Goal: Task Accomplishment & Management: Complete application form

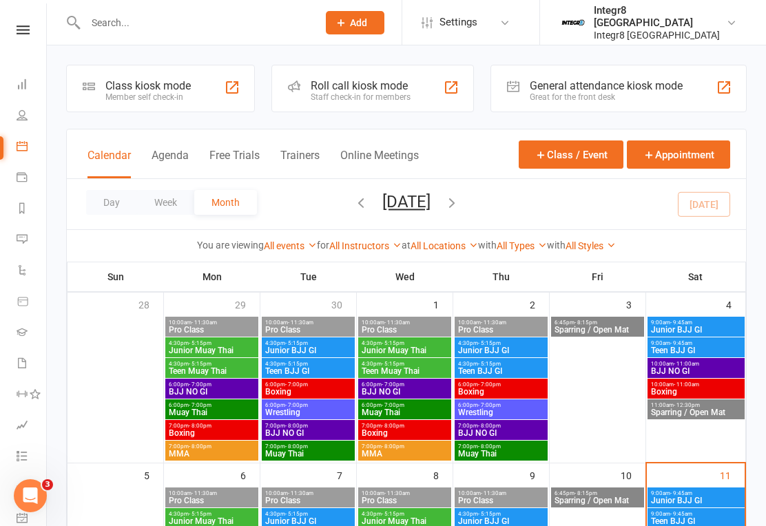
type input "C"
type input "a"
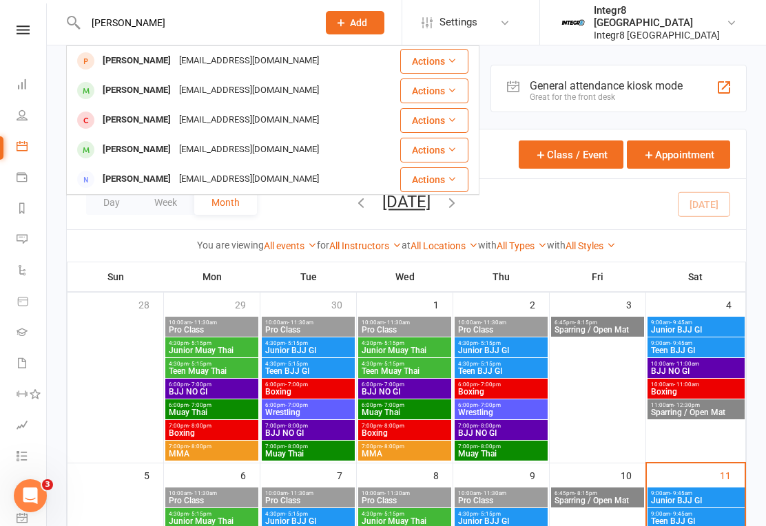
type input "[PERSON_NAME]"
click at [272, 119] on div "[EMAIL_ADDRESS][DOMAIN_NAME]" at bounding box center [249, 120] width 148 height 20
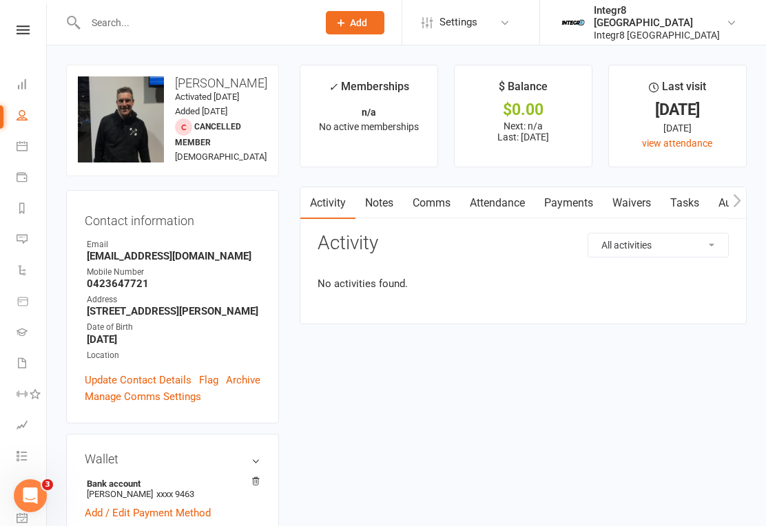
click at [187, 29] on input "text" at bounding box center [194, 22] width 227 height 19
click at [192, 31] on input "text" at bounding box center [194, 22] width 227 height 19
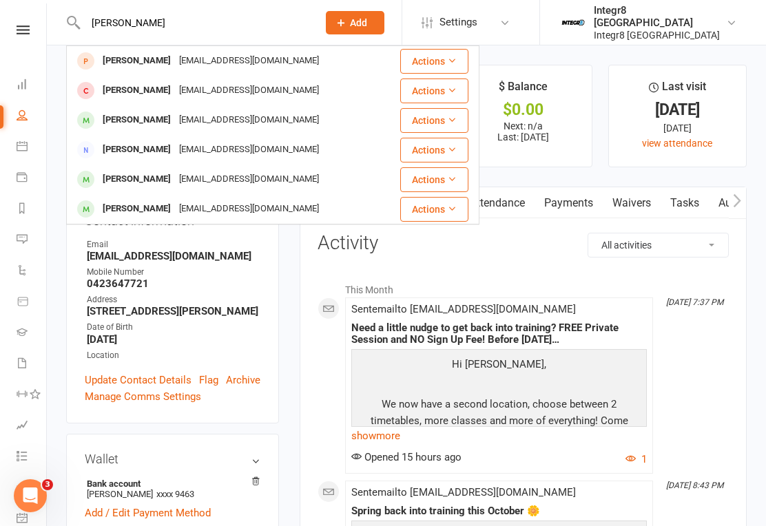
type input "[PERSON_NAME]"
click at [276, 119] on div "[PERSON_NAME] [EMAIL_ADDRESS][DOMAIN_NAME]" at bounding box center [225, 120] width 315 height 28
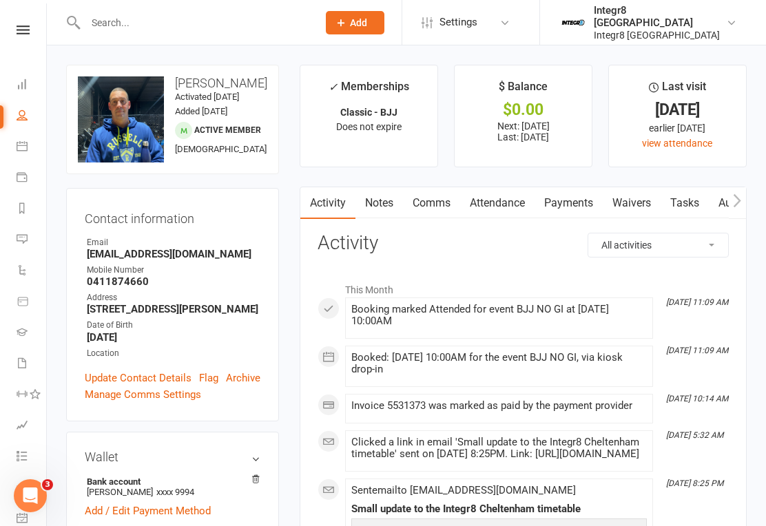
click at [647, 200] on link "Waivers" at bounding box center [632, 203] width 58 height 32
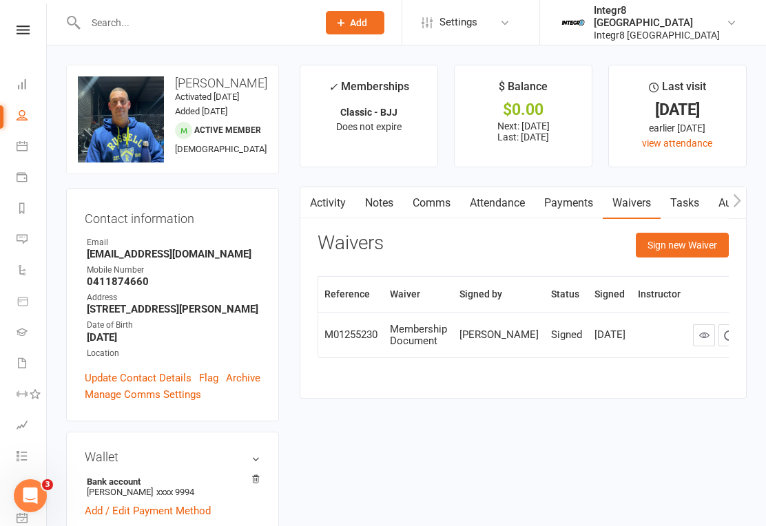
click at [688, 243] on button "Sign new Waiver" at bounding box center [682, 245] width 93 height 25
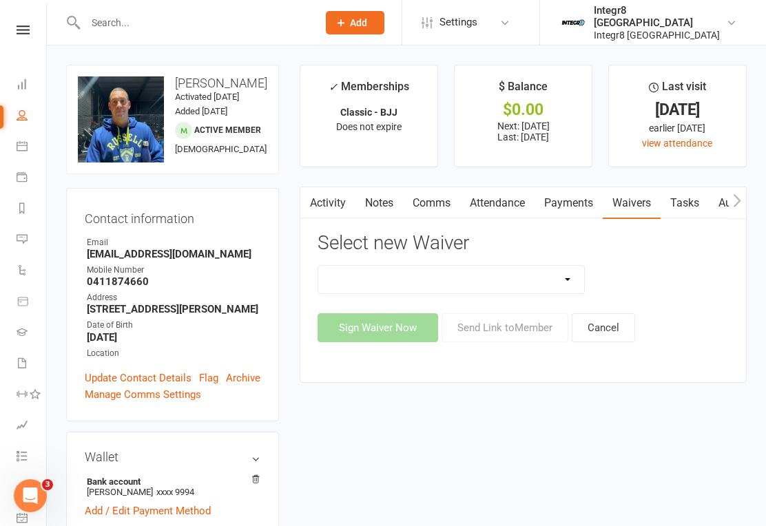
click at [497, 271] on select "10 Class Pass Cancellation Free Trial Hold Membership Document No Payers Paymen…" at bounding box center [451, 280] width 266 height 28
select select "13792"
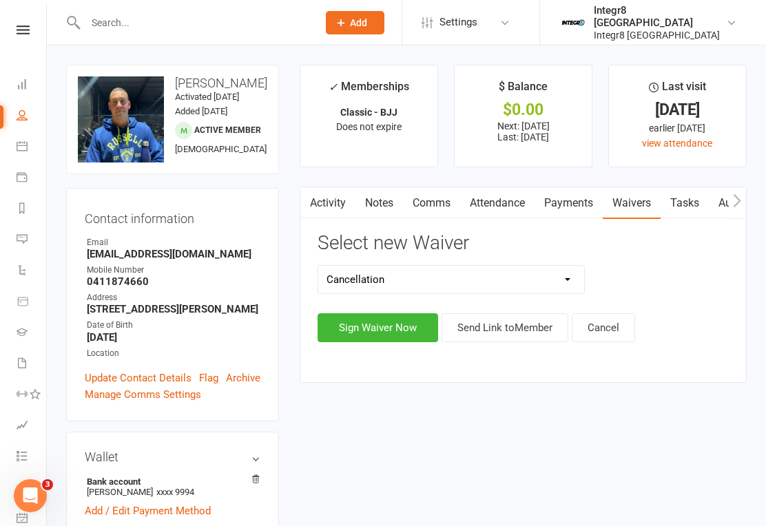
click at [394, 322] on button "Sign Waiver Now" at bounding box center [378, 327] width 121 height 29
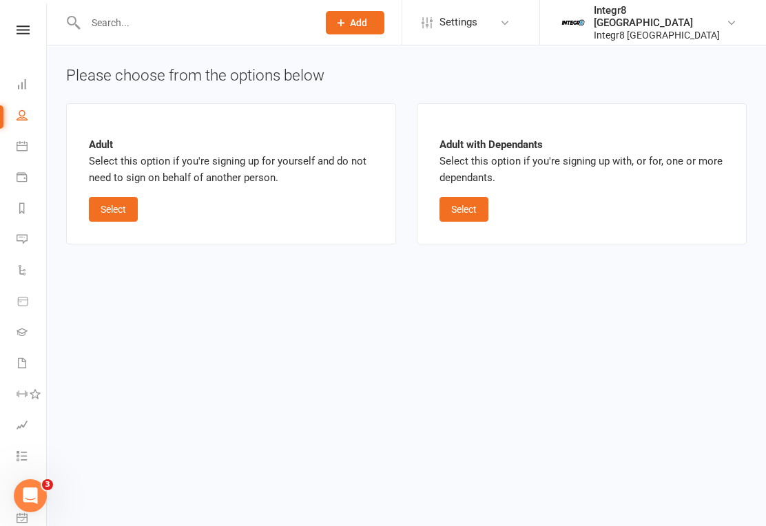
click at [128, 198] on button "Select" at bounding box center [113, 209] width 49 height 25
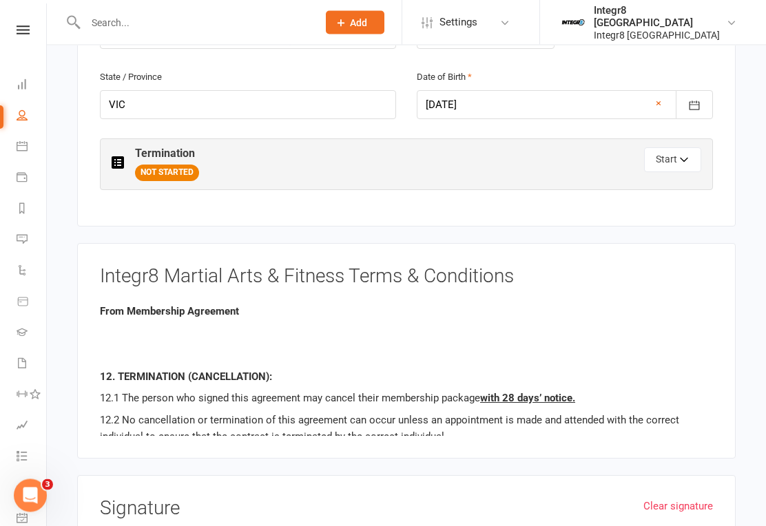
click at [670, 148] on button "Start" at bounding box center [672, 160] width 57 height 25
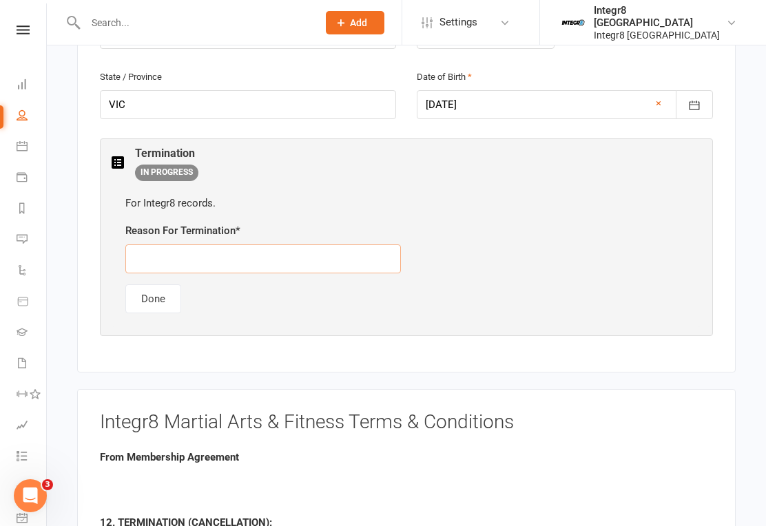
click at [333, 245] on input "text" at bounding box center [263, 259] width 276 height 29
type input "S"
type input "Downgrade"
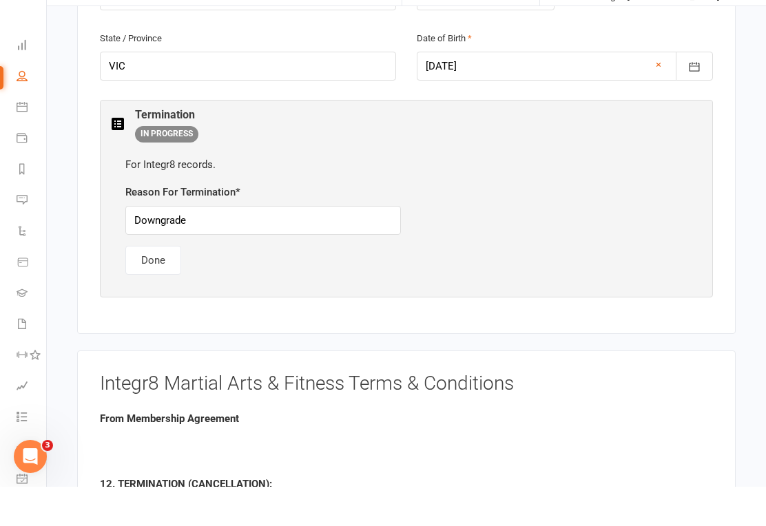
click at [159, 285] on button "Done" at bounding box center [153, 299] width 56 height 29
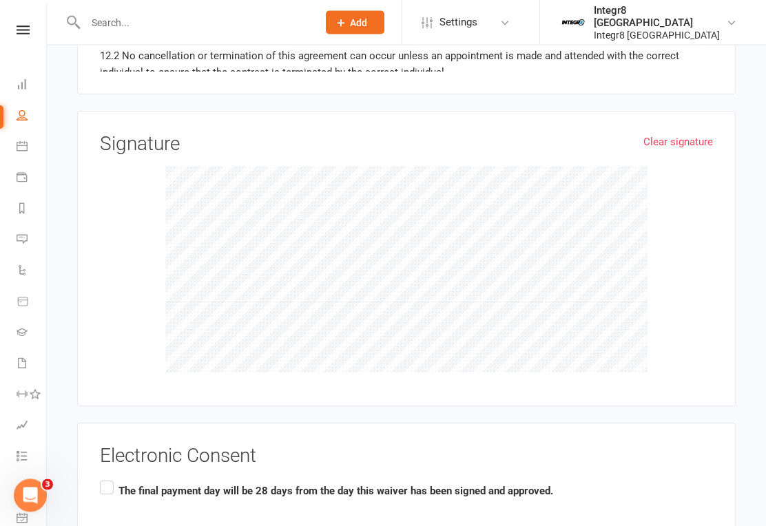
scroll to position [997, 0]
click at [119, 485] on b "The final payment day will be 28 days from the day this waiver has been signed …" at bounding box center [336, 491] width 435 height 12
click at [109, 478] on input "The final payment day will be 28 days from the day this waiver has been signed …" at bounding box center [104, 478] width 9 height 0
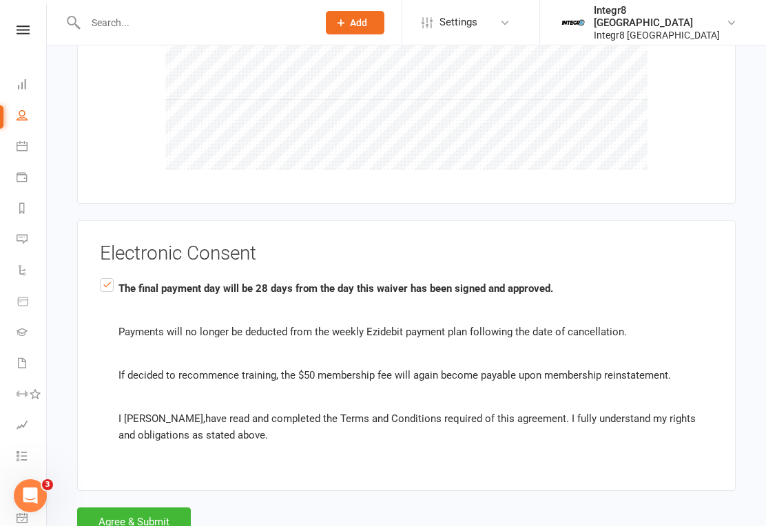
scroll to position [1207, 0]
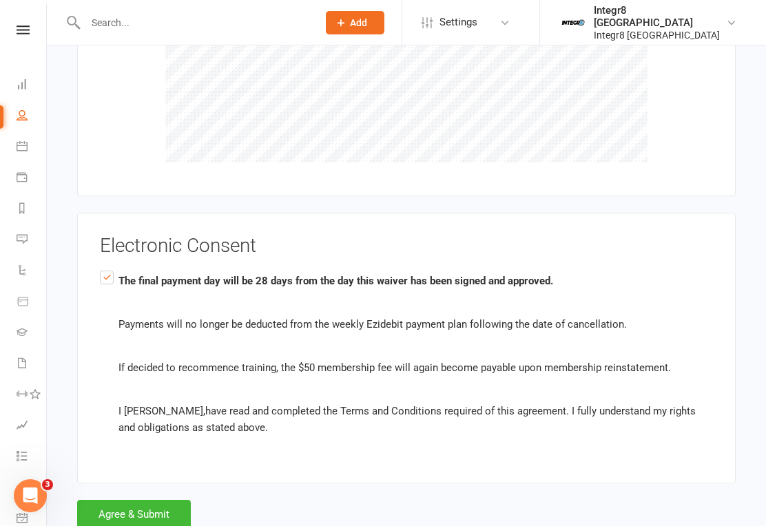
click at [147, 500] on button "Agree & Submit" at bounding box center [134, 514] width 114 height 29
